Goal: Task Accomplishment & Management: Use online tool/utility

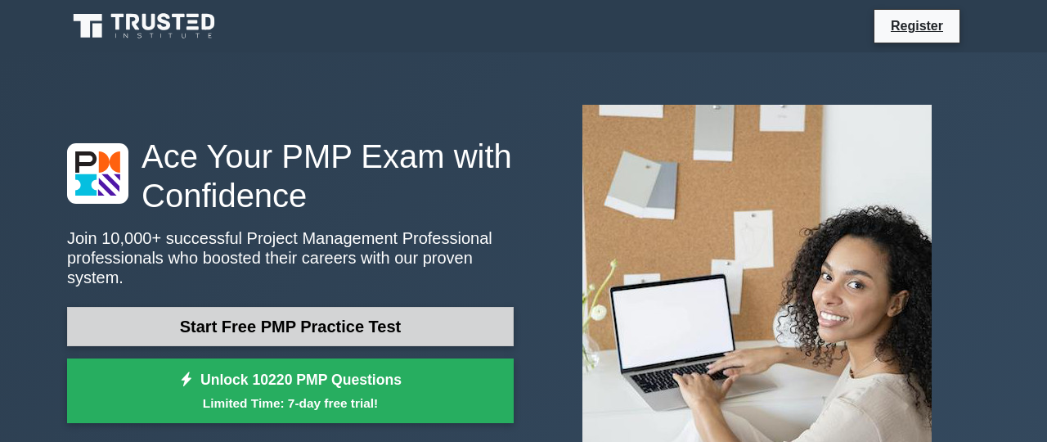
click at [325, 310] on link "Start Free PMP Practice Test" at bounding box center [290, 326] width 447 height 39
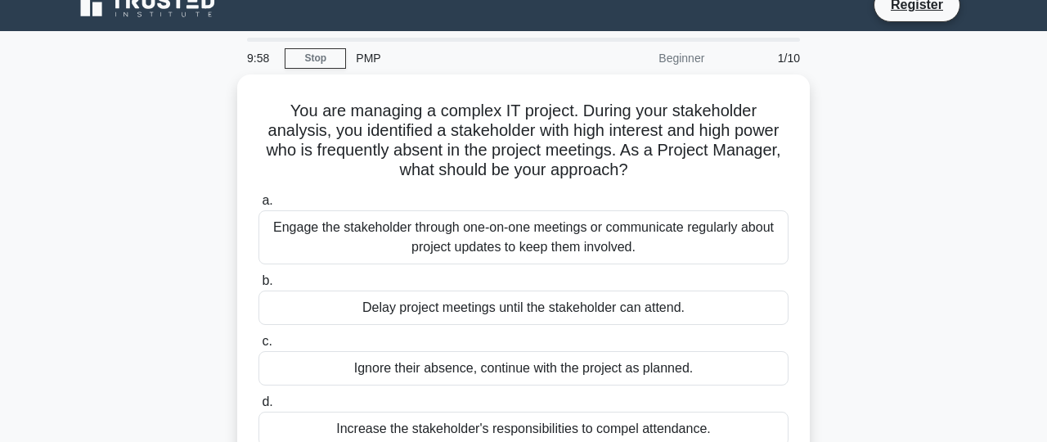
scroll to position [26, 0]
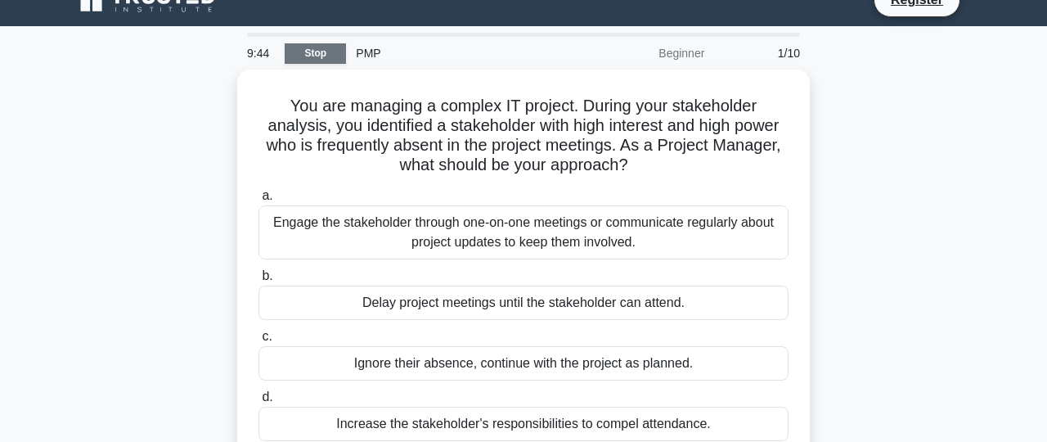
click at [305, 55] on link "Stop" at bounding box center [315, 53] width 61 height 20
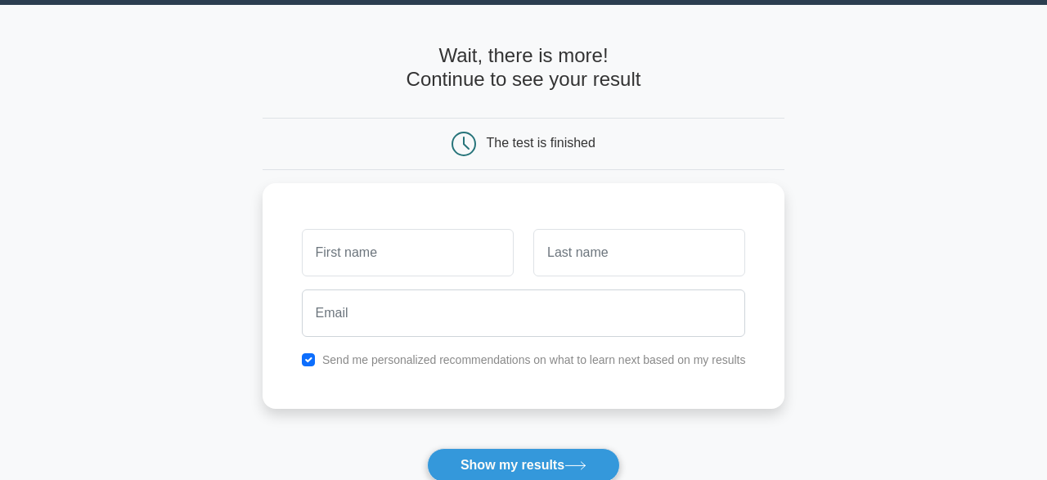
scroll to position [65, 0]
